Goal: Complete application form: Complete application form

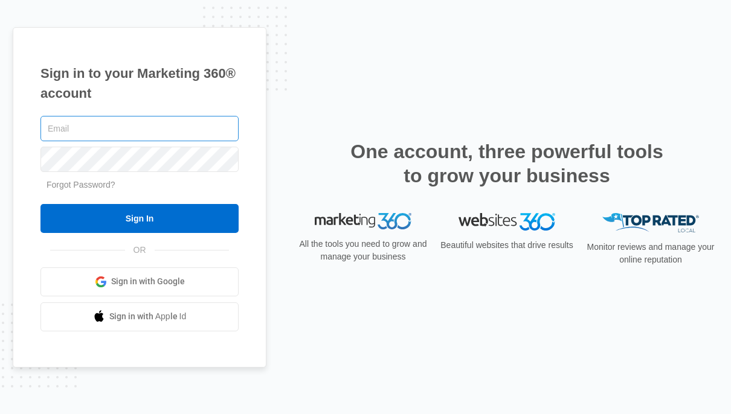
click at [199, 135] on input "text" at bounding box center [139, 128] width 198 height 25
type input "richujaim@gmail.com"
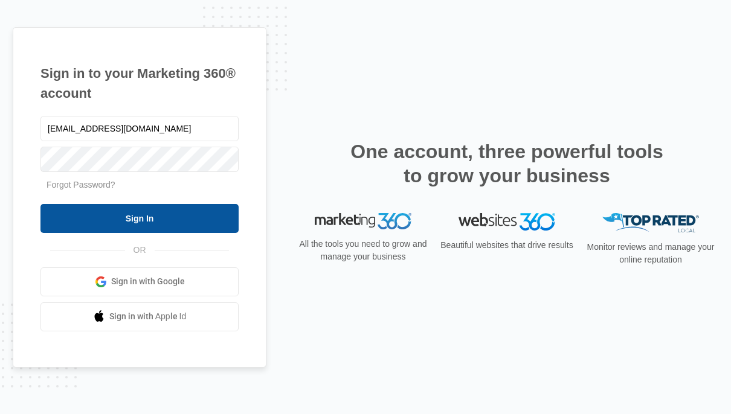
click at [222, 226] on input "Sign In" at bounding box center [139, 218] width 198 height 29
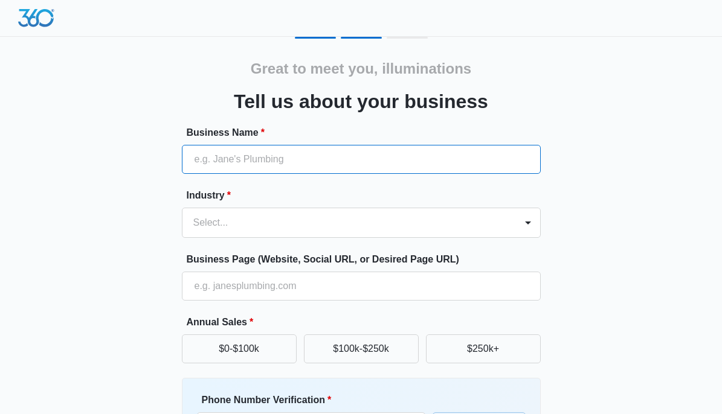
click at [343, 164] on input "Business Name *" at bounding box center [361, 159] width 359 height 29
type input "illuminations canada"
type input "1 (905) 881-7942"
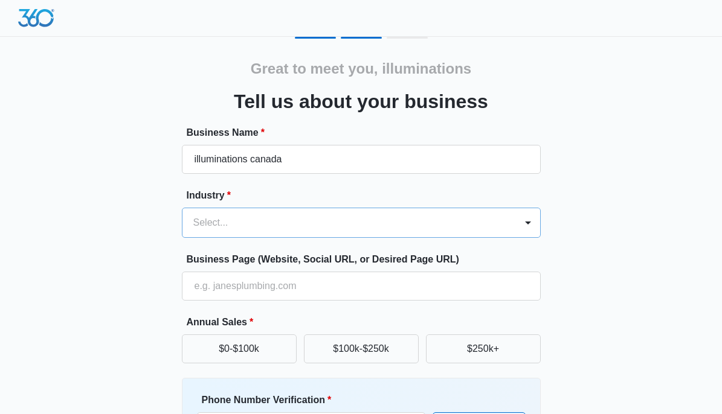
click at [324, 226] on div at bounding box center [346, 222] width 307 height 17
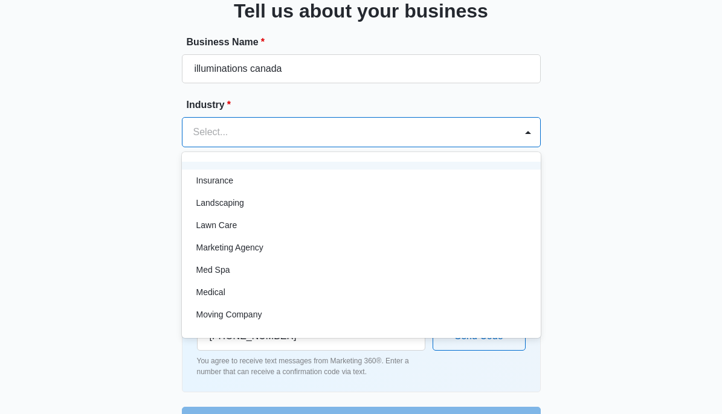
scroll to position [580, 0]
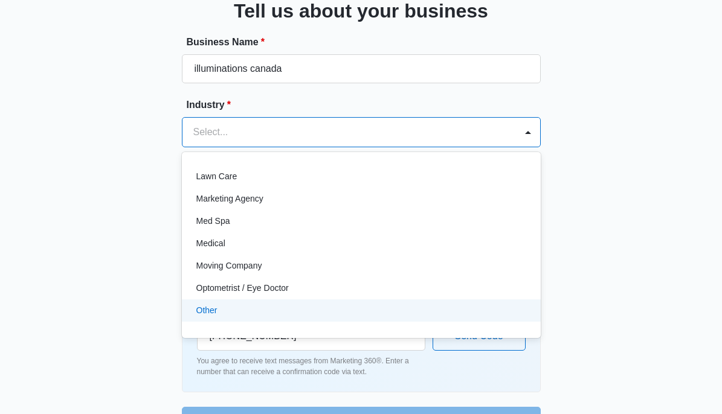
click at [269, 317] on div "Other" at bounding box center [361, 311] width 359 height 22
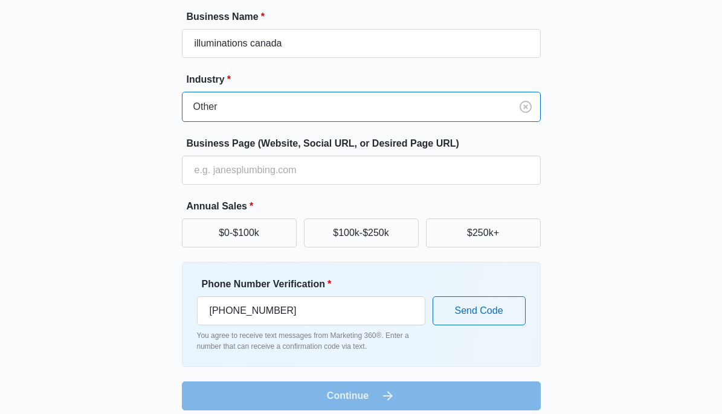
scroll to position [127, 0]
